Goal: Task Accomplishment & Management: Complete application form

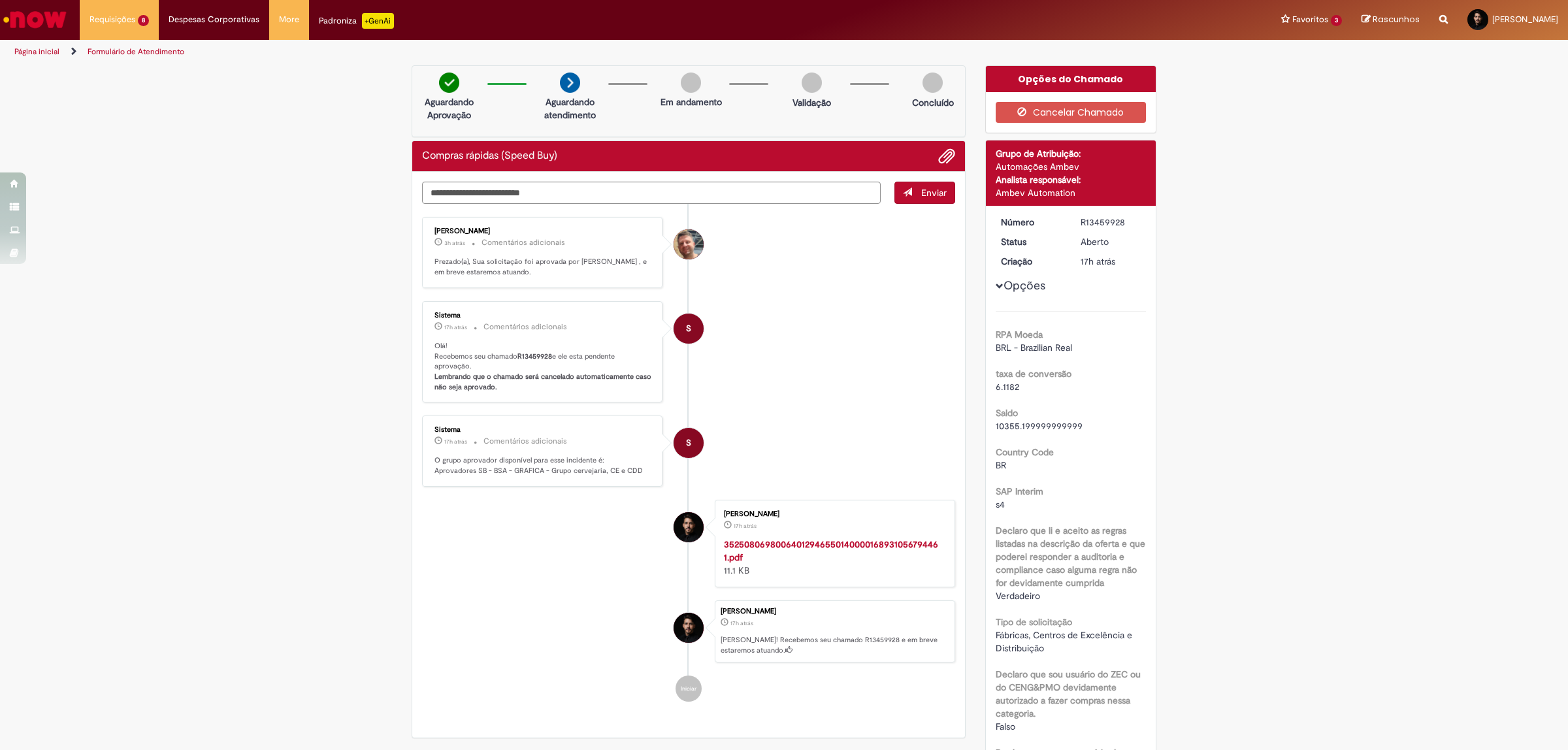
click at [770, 331] on li "S Sistema 17h atrás 17 horas atrás Comentários adicionais Olá! Recebemos seu ch…" at bounding box center [689, 352] width 533 height 102
click at [841, 452] on li "S Sistema 17h atrás 17 horas atrás Comentários adicionais O grupo aprovador dis…" at bounding box center [689, 451] width 533 height 71
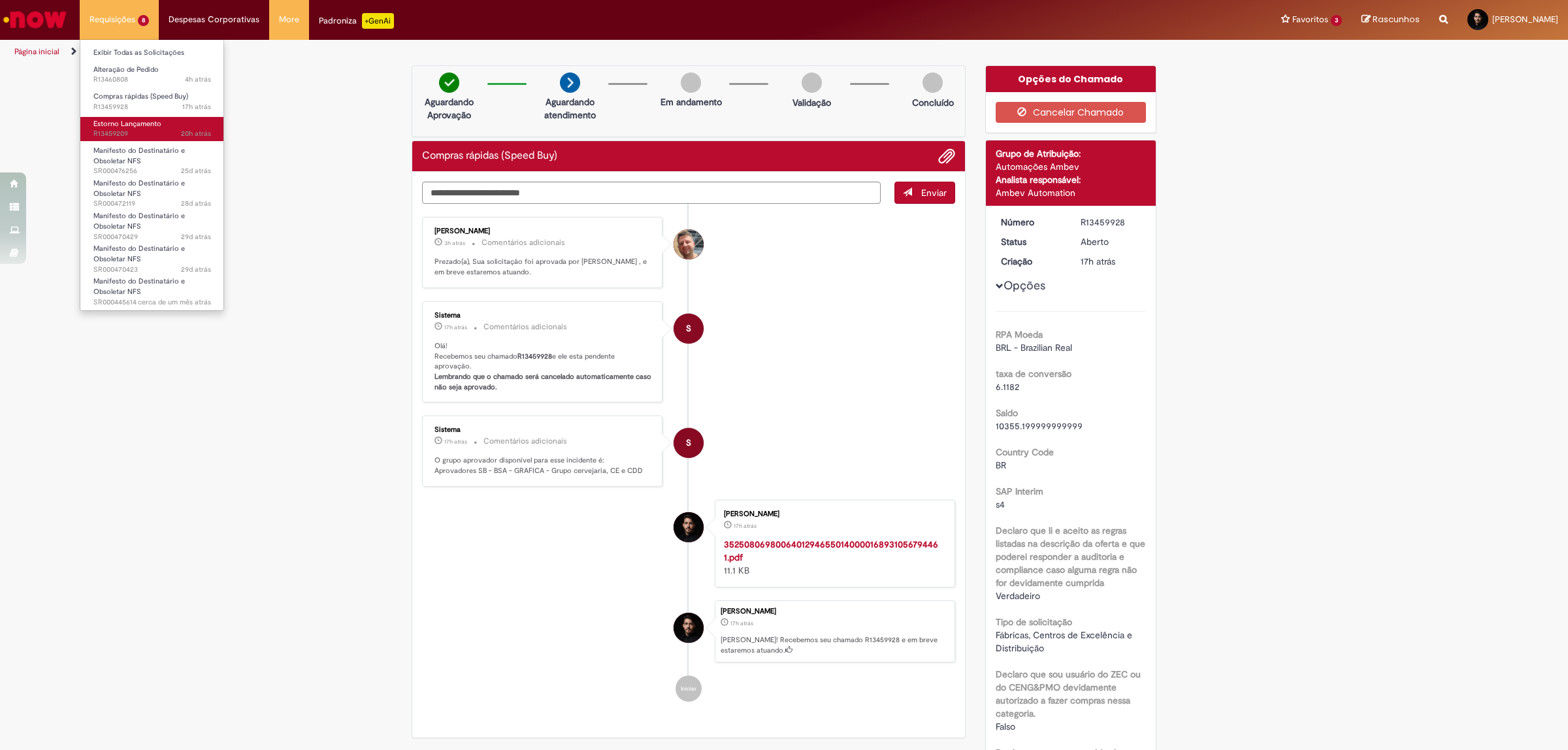
click at [108, 119] on span "Estorno Lançamento" at bounding box center [127, 124] width 68 height 10
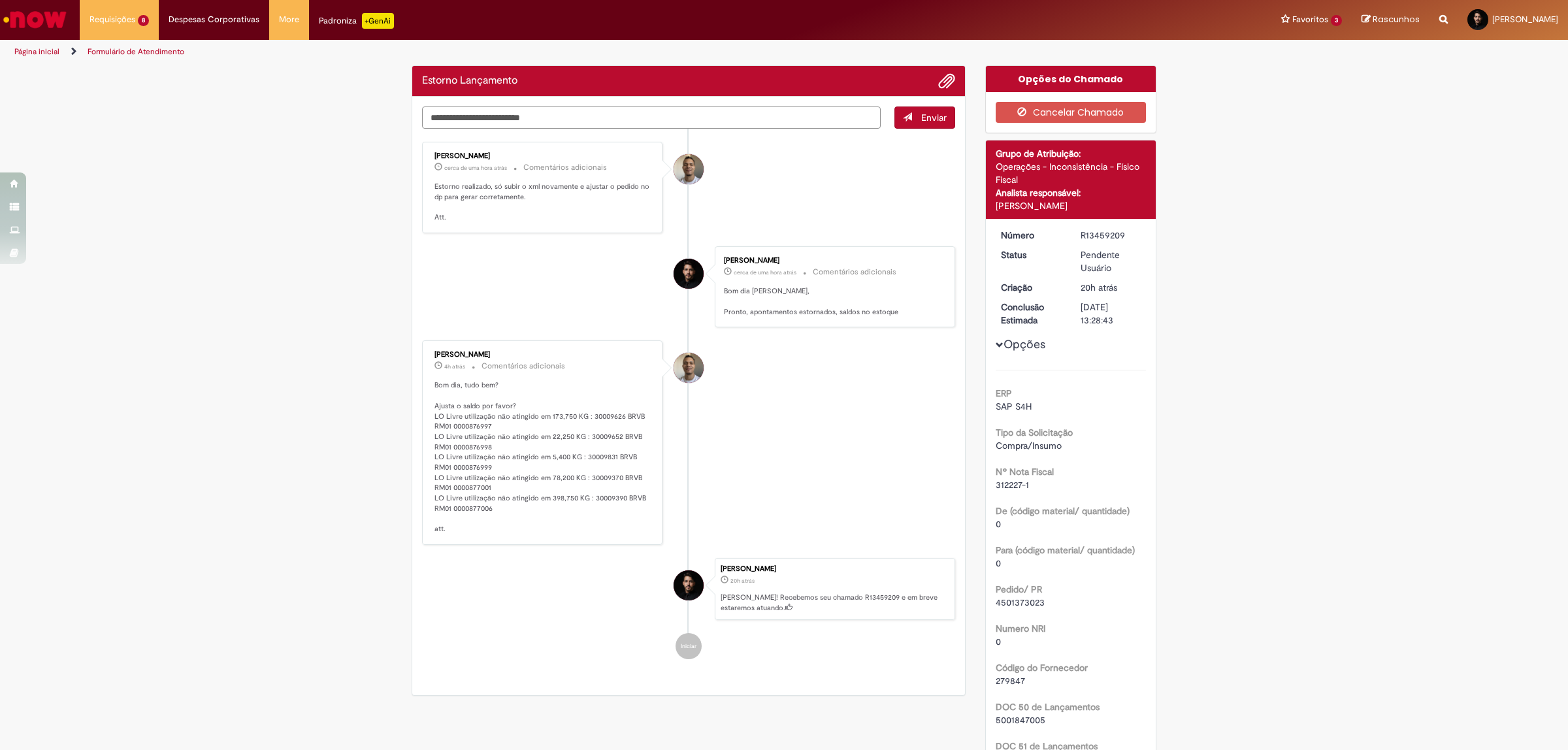
click at [507, 119] on textarea "Digite sua mensagem aqui..." at bounding box center [651, 118] width 459 height 23
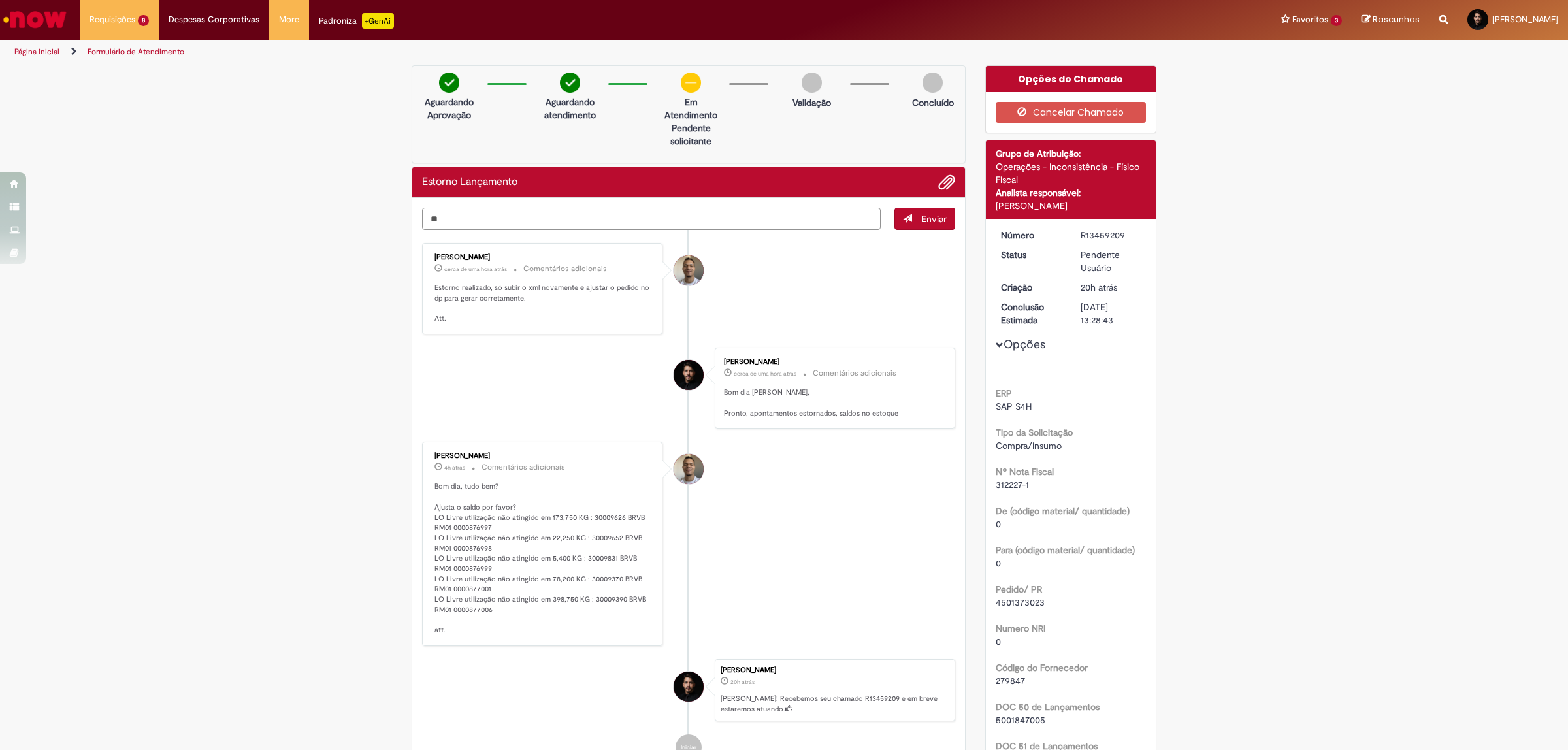
type textarea "*"
type textarea "**********"
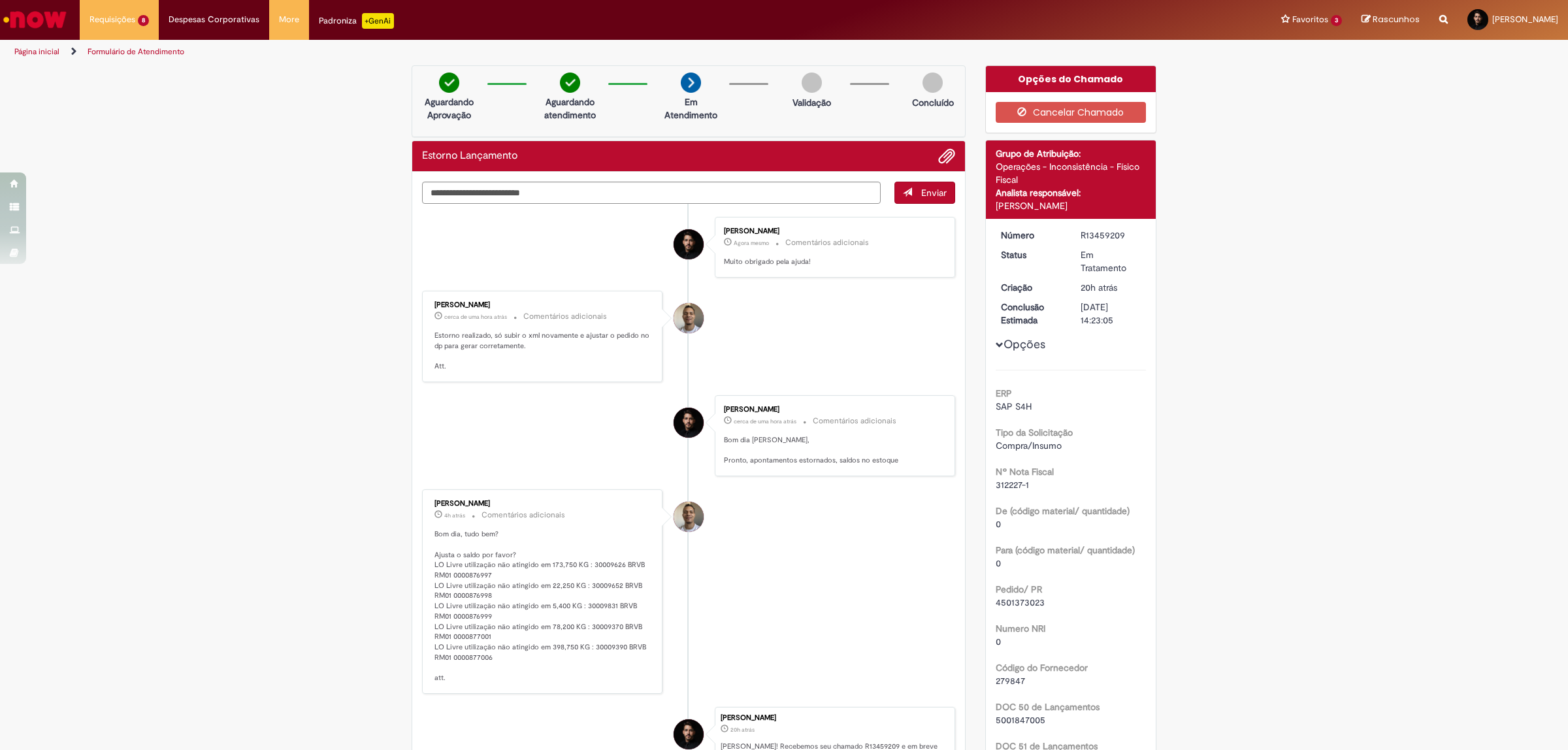
click at [827, 359] on li "[PERSON_NAME] cerca de uma hora atrás cerca de uma hora atrás Comentários adici…" at bounding box center [689, 336] width 533 height 91
click at [240, 162] on div "Verificar Código de Barras Aguardando Aprovação Aguardando atendimento Em Atend…" at bounding box center [784, 561] width 1568 height 991
click at [28, 19] on img "Ir para a Homepage" at bounding box center [35, 19] width 67 height 26
